Goal: Check status: Check status

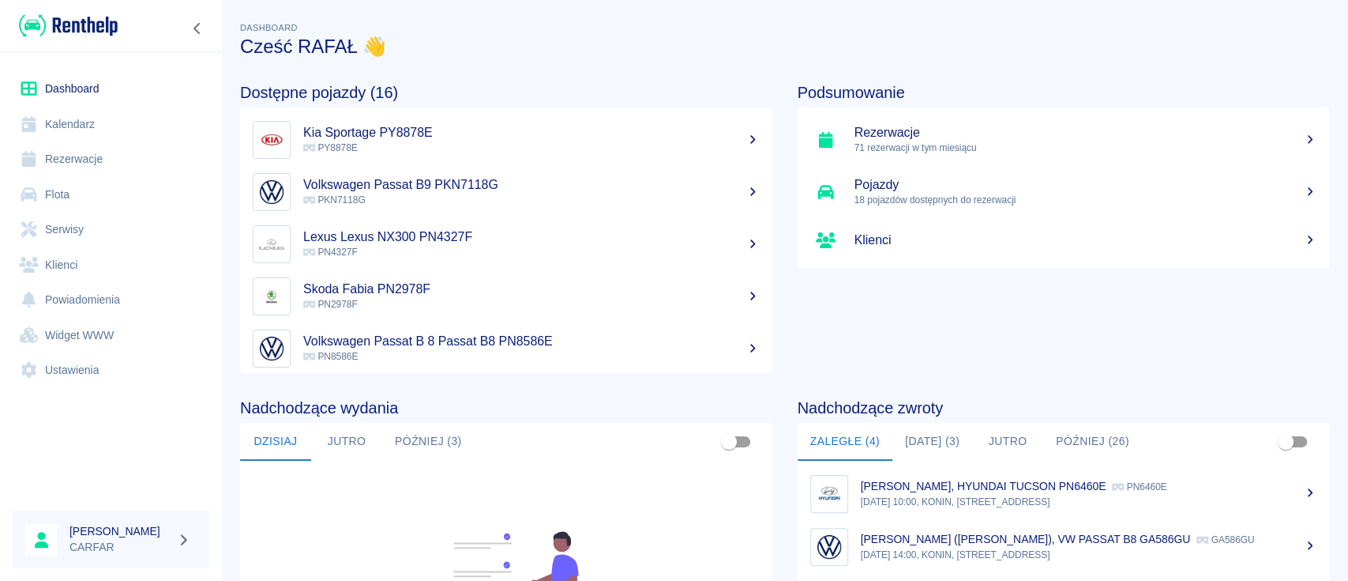
scroll to position [210, 0]
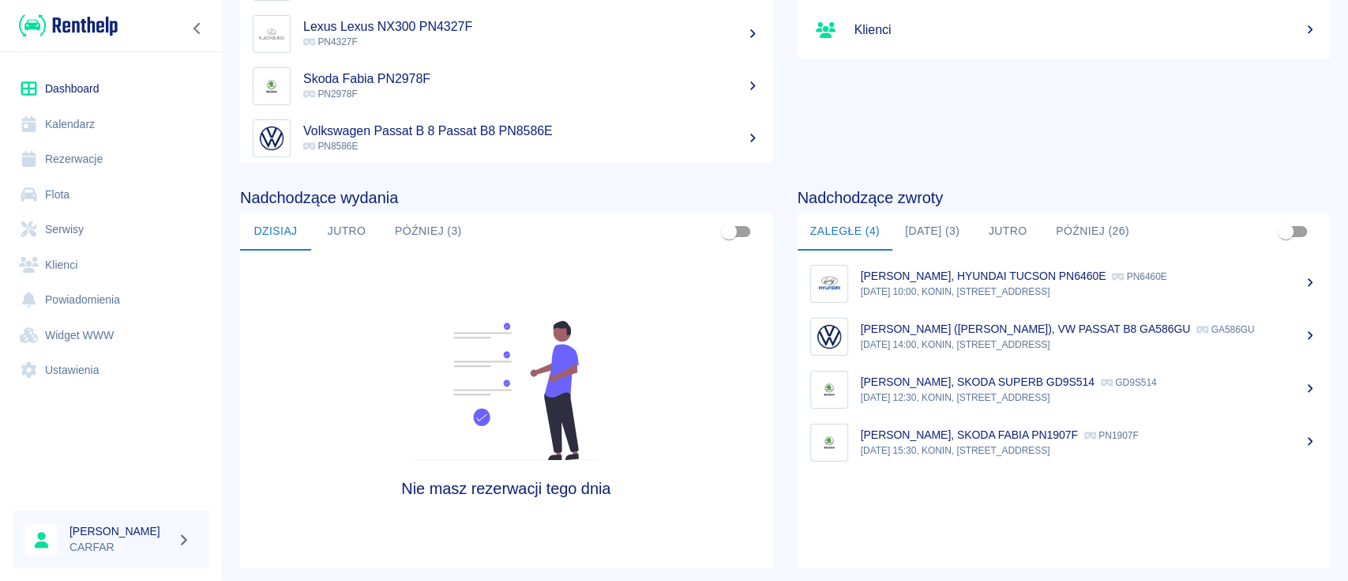
click at [930, 230] on button "[DATE] (3)" at bounding box center [933, 231] width 80 height 38
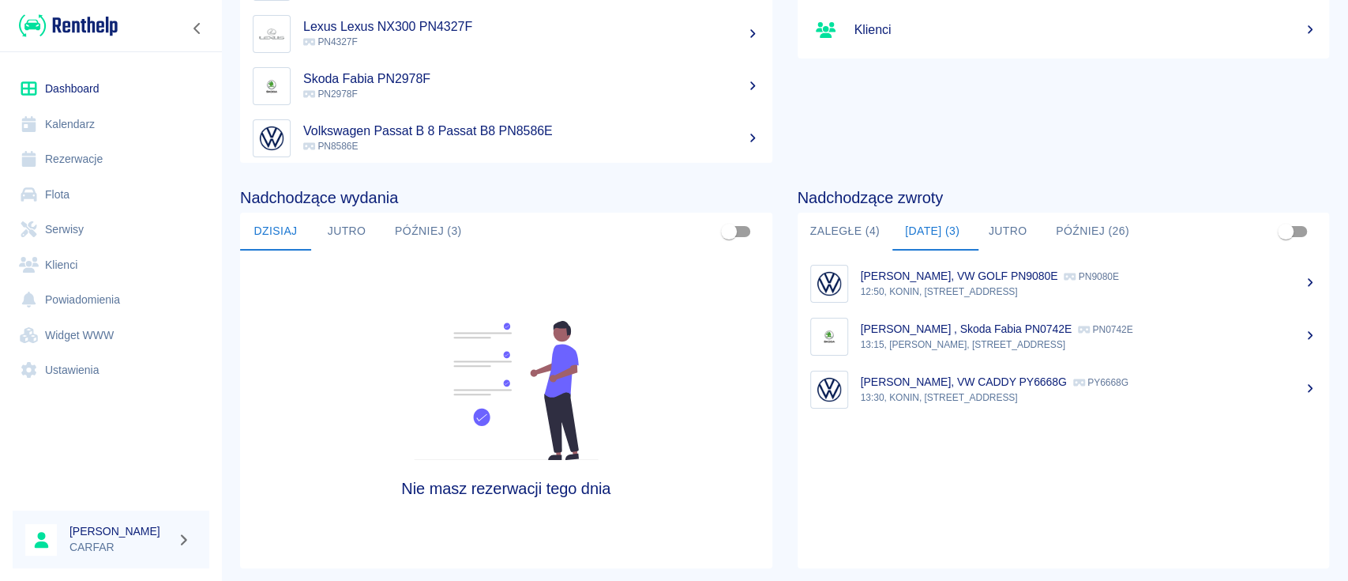
click at [955, 288] on p "12:50, KONIN, [STREET_ADDRESS]" at bounding box center [1089, 291] width 457 height 14
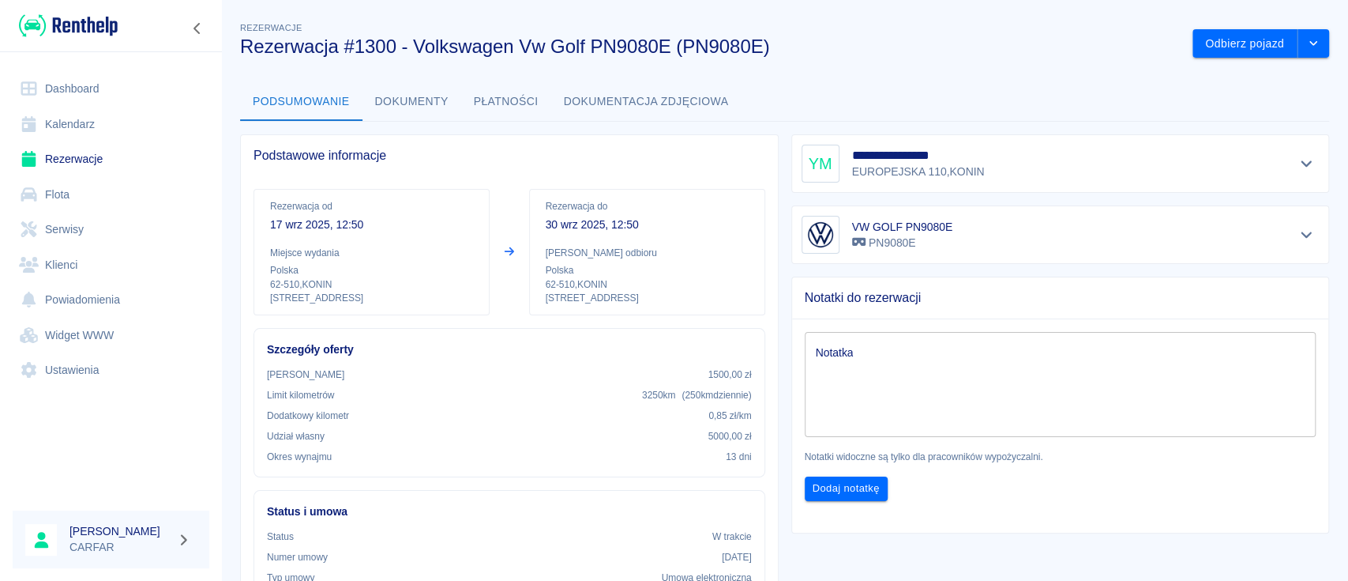
click at [400, 100] on button "Dokumenty" at bounding box center [412, 102] width 99 height 38
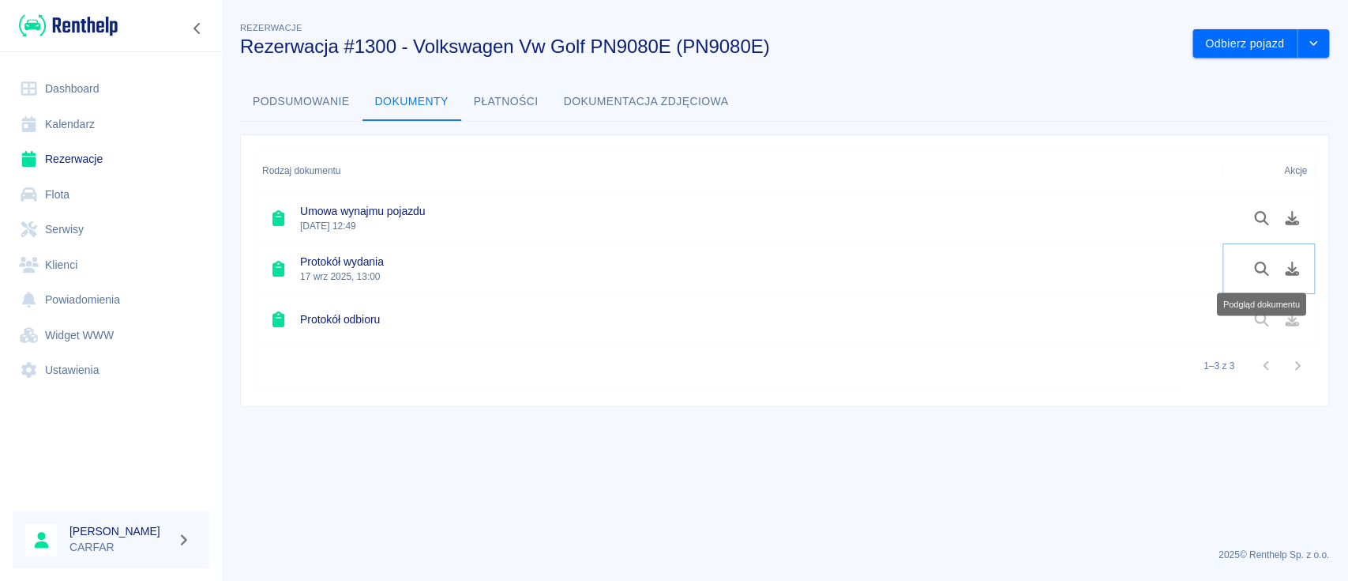
click at [1261, 267] on icon "Podgląd dokumentu" at bounding box center [1262, 268] width 18 height 14
click at [291, 100] on button "Podsumowanie" at bounding box center [301, 102] width 122 height 38
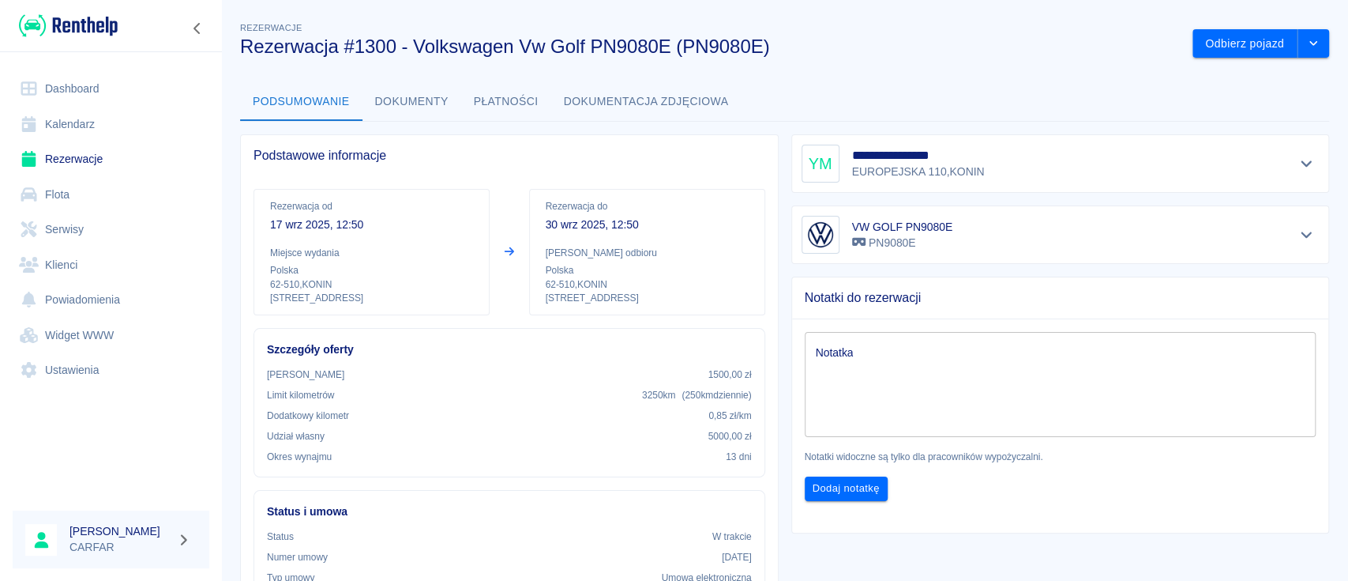
click at [77, 157] on link "Rezerwacje" at bounding box center [111, 159] width 197 height 36
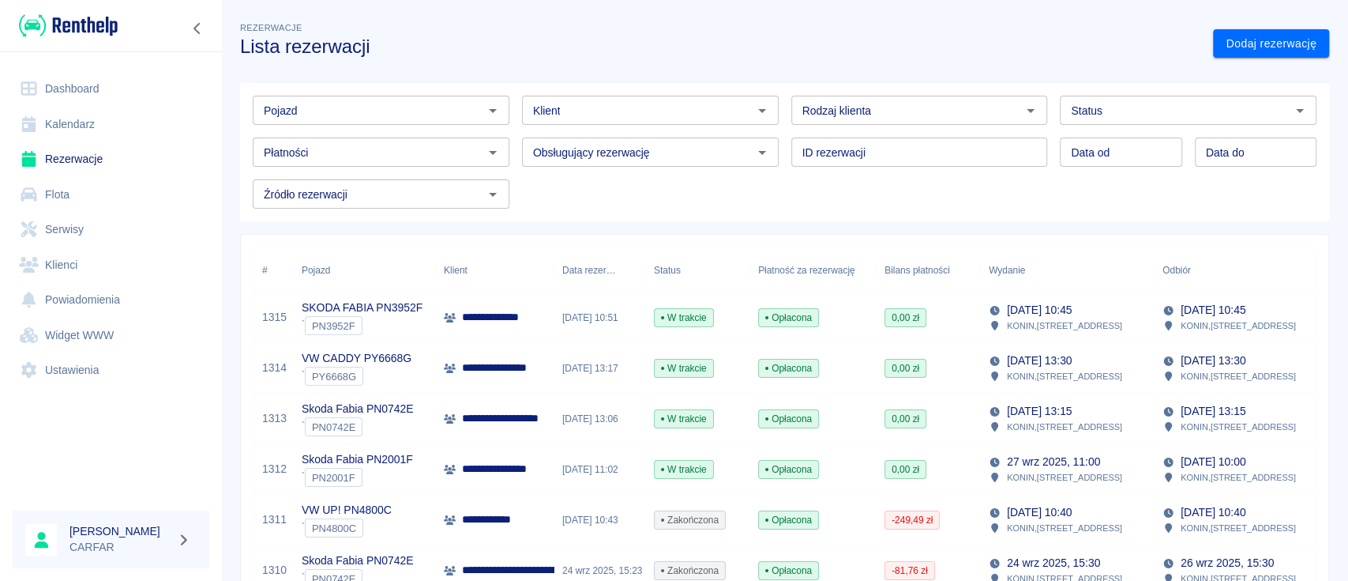
drag, startPoint x: 82, startPoint y: 26, endPoint x: 88, endPoint y: 9, distance: 17.8
click at [82, 27] on img at bounding box center [68, 26] width 99 height 26
